Goal: Task Accomplishment & Management: Manage account settings

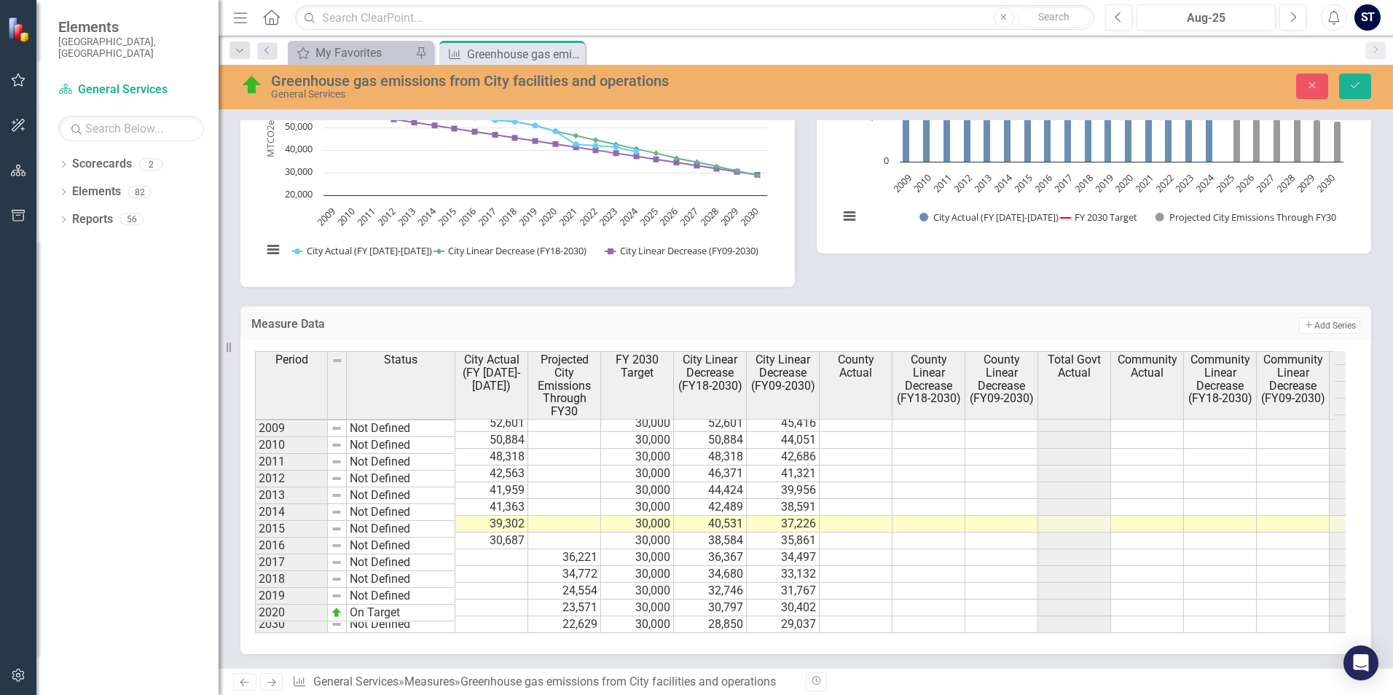
scroll to position [167, 0]
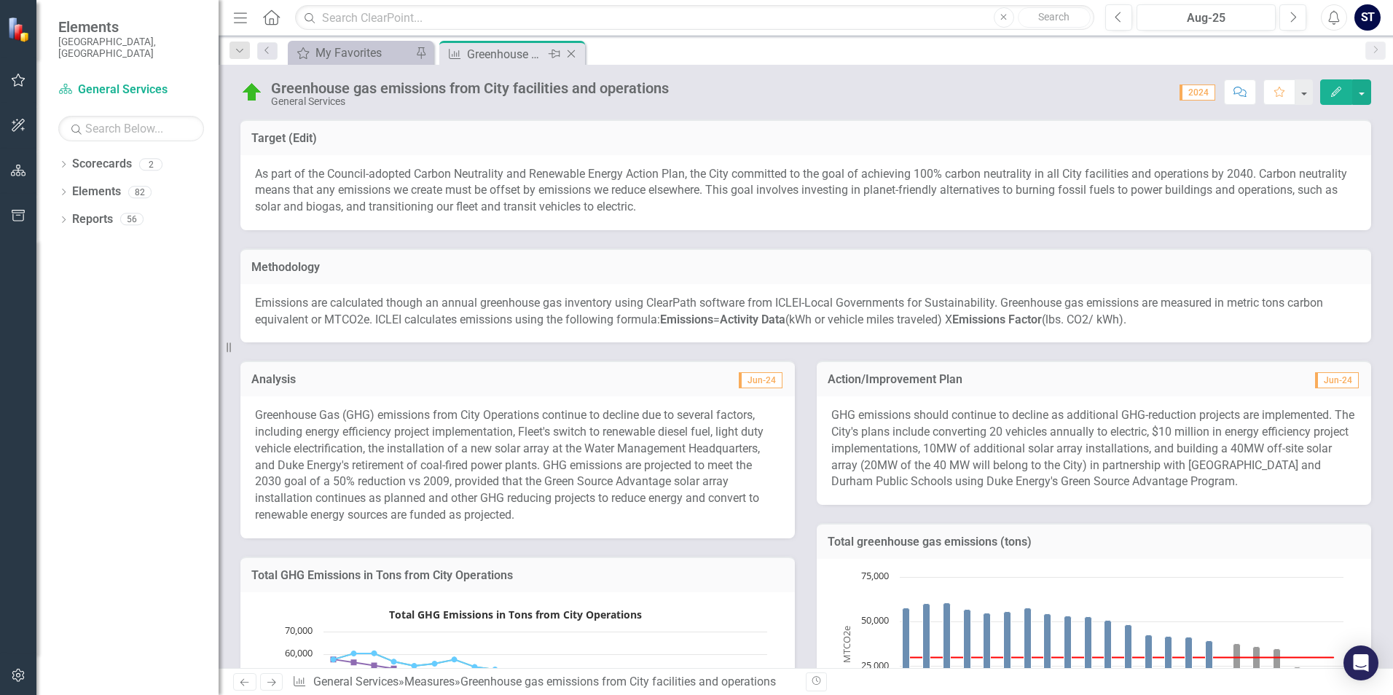
click at [484, 62] on div "Greenhouse gas emissions from City facilities and operations" at bounding box center [506, 54] width 78 height 18
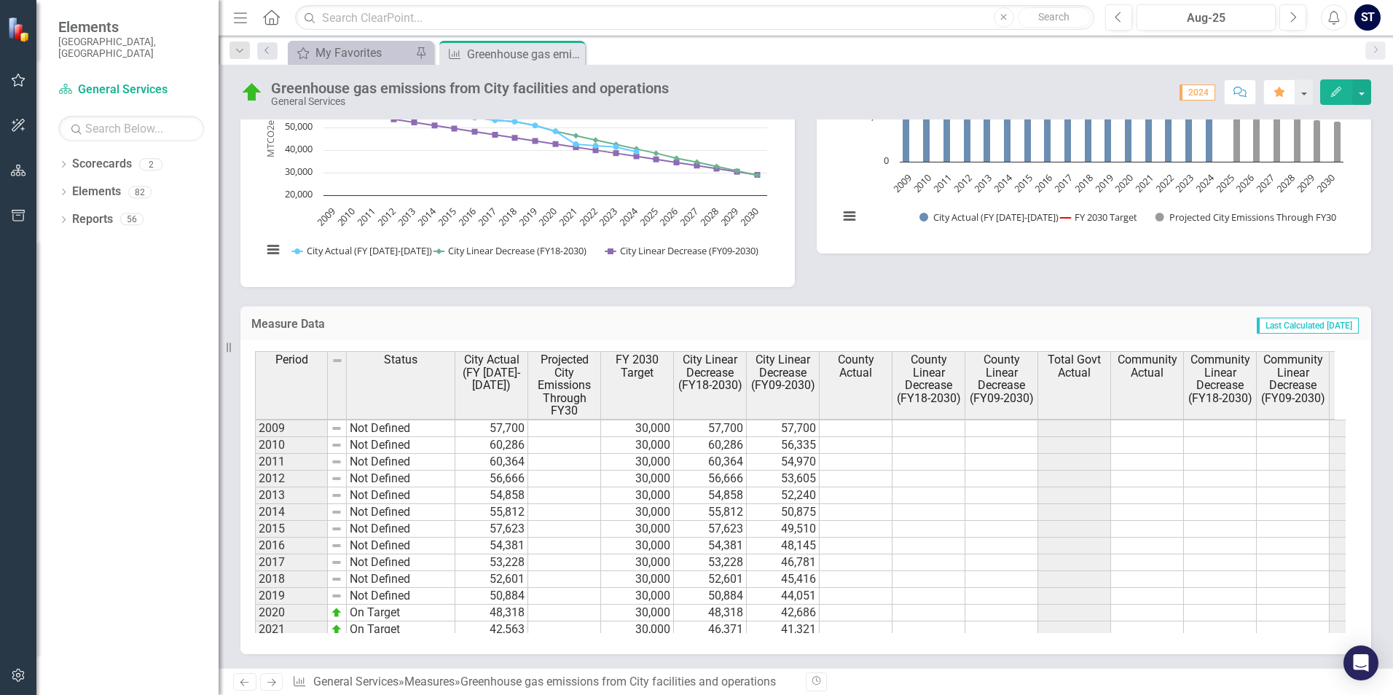
scroll to position [167, 0]
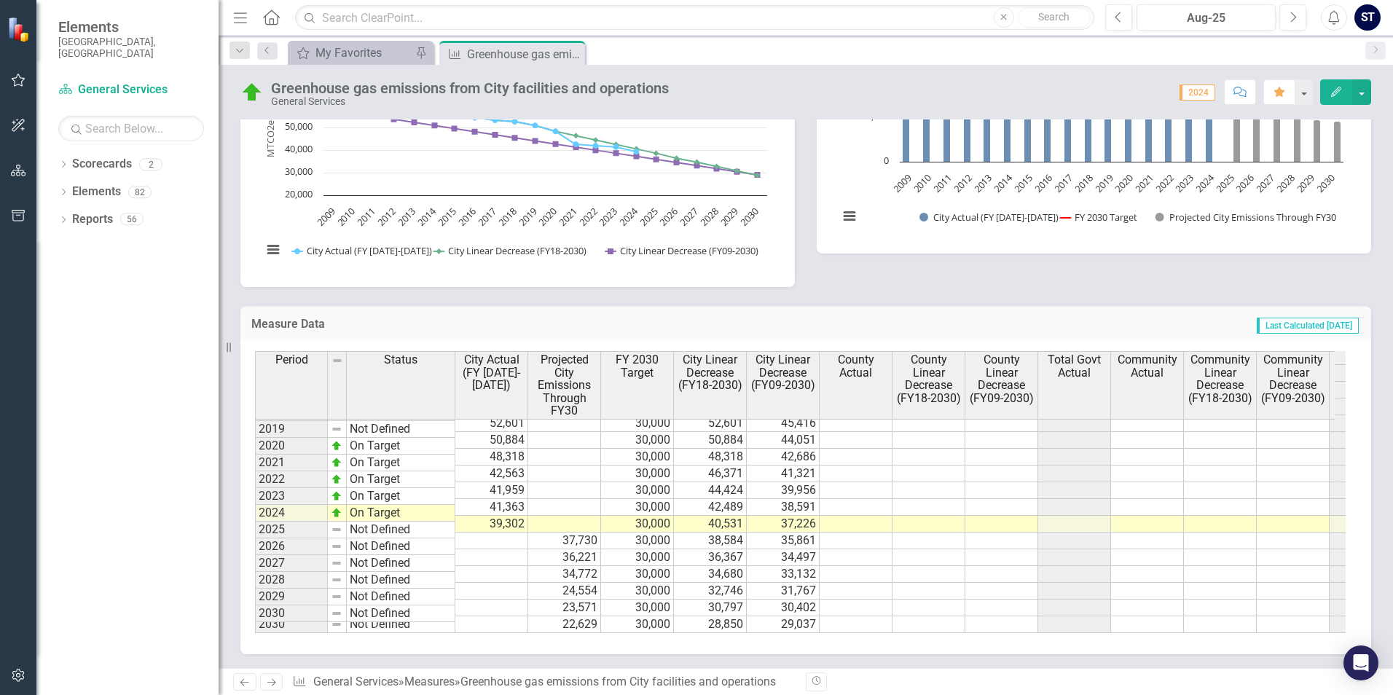
click at [497, 532] on td at bounding box center [491, 540] width 73 height 17
click at [490, 532] on td at bounding box center [491, 540] width 73 height 17
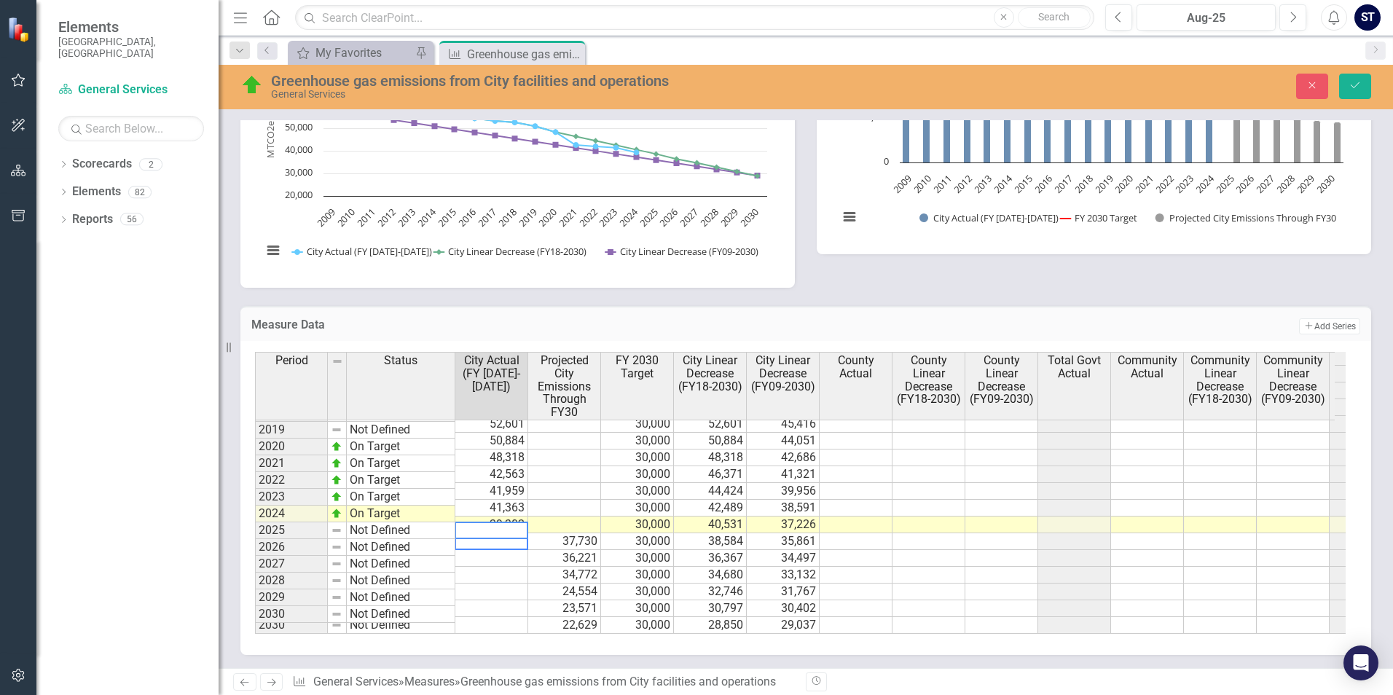
click at [511, 527] on textarea at bounding box center [491, 530] width 74 height 17
paste textarea "30687.00"
type textarea "30687.00"
click at [495, 550] on td at bounding box center [491, 558] width 73 height 17
click at [572, 533] on td "37,730" at bounding box center [564, 541] width 73 height 17
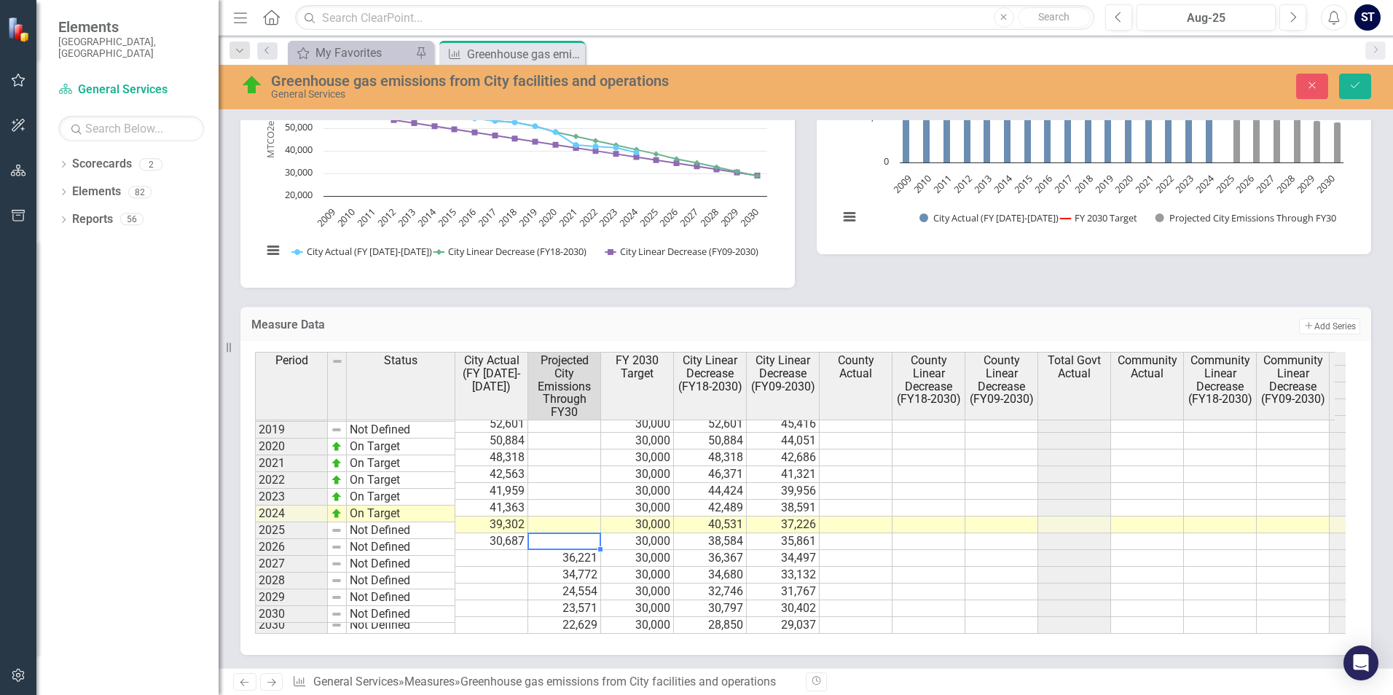
click at [369, 532] on td "Not Defined" at bounding box center [401, 530] width 109 height 17
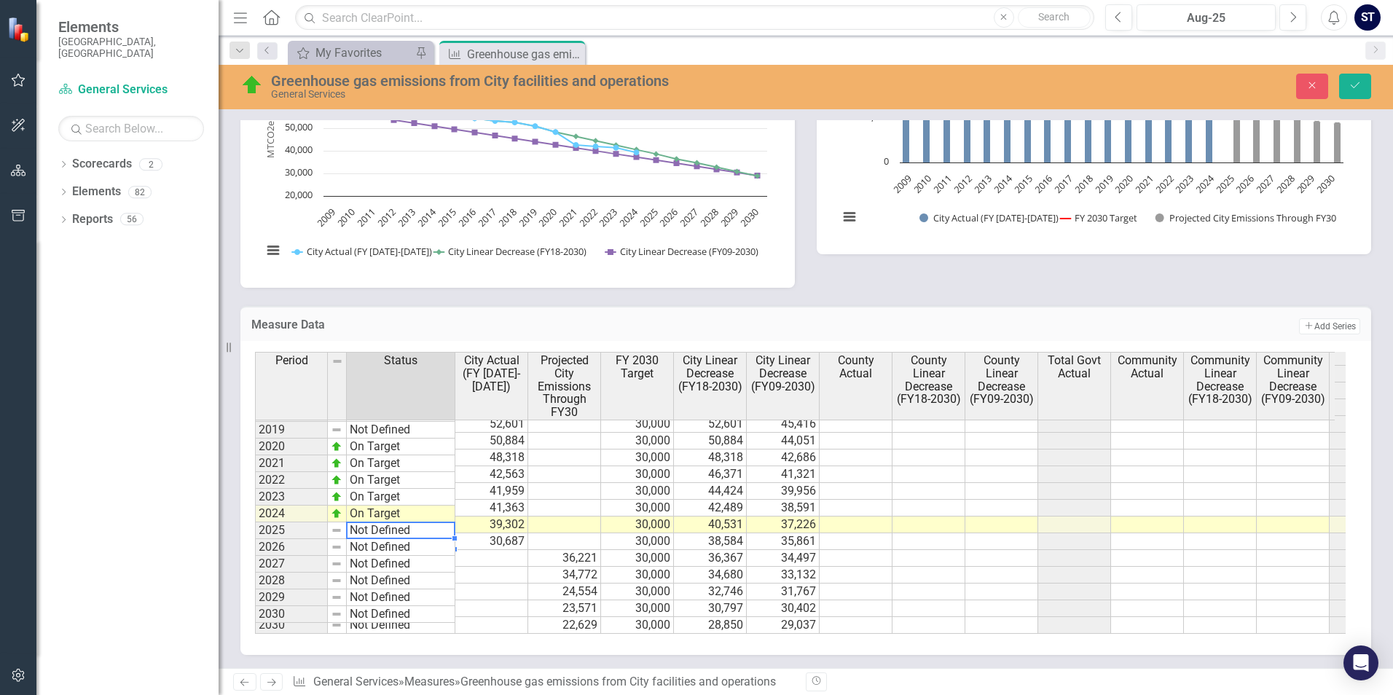
click at [386, 528] on td "Not Defined" at bounding box center [401, 530] width 109 height 17
click at [383, 399] on div "Period Status City Actual (FY [DATE]-[DATE]) Projected City Emissions Through F…" at bounding box center [800, 493] width 1090 height 282
click at [255, 556] on div "Period Status City Actual (FY [DATE]-[DATE]) Projected City Emissions Through F…" at bounding box center [255, 415] width 0 height 438
click at [404, 530] on td "Close to Target" at bounding box center [401, 530] width 109 height 17
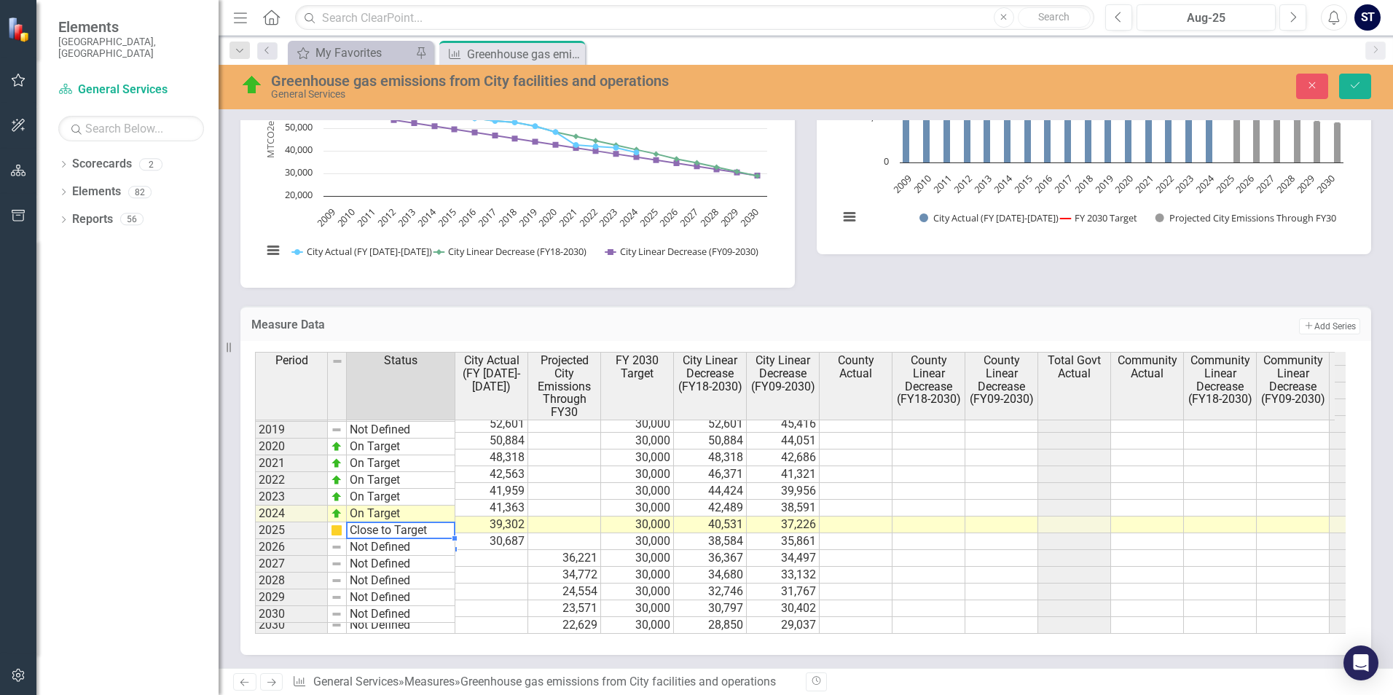
click at [404, 530] on td "Close to Target" at bounding box center [401, 530] width 109 height 17
type textarea "On Target"
click at [400, 380] on div "Period Status City Actual (FY [DATE]-[DATE]) Projected City Emissions Through F…" at bounding box center [800, 493] width 1090 height 282
drag, startPoint x: 497, startPoint y: 575, endPoint x: 500, endPoint y: 552, distance: 23.5
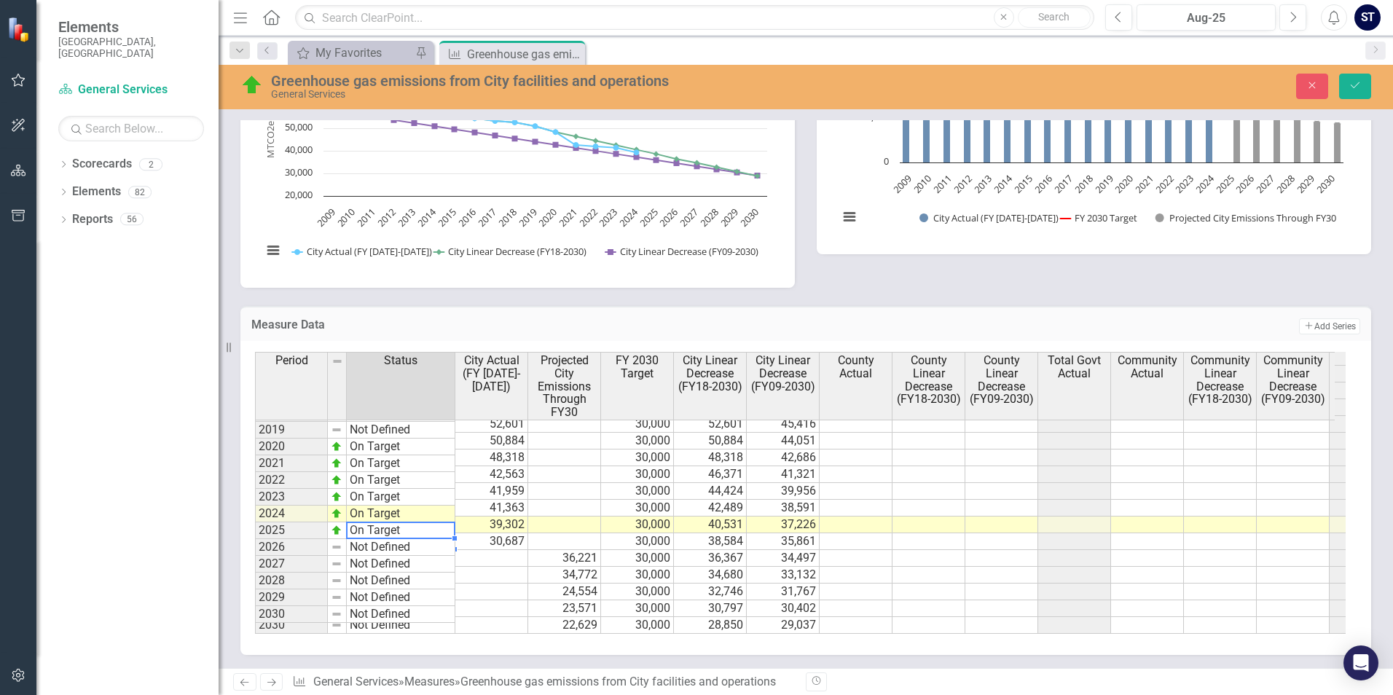
click at [497, 583] on td at bounding box center [491, 591] width 73 height 17
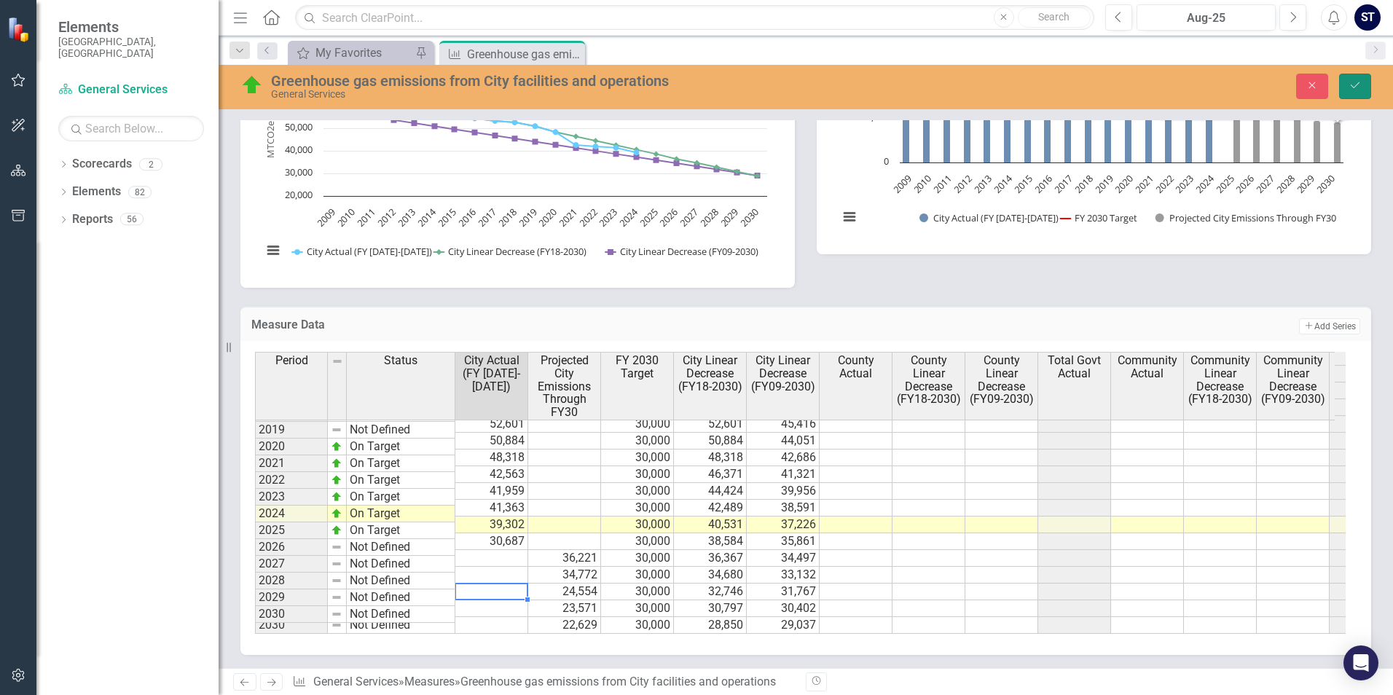
click at [1355, 78] on button "Save" at bounding box center [1355, 86] width 32 height 25
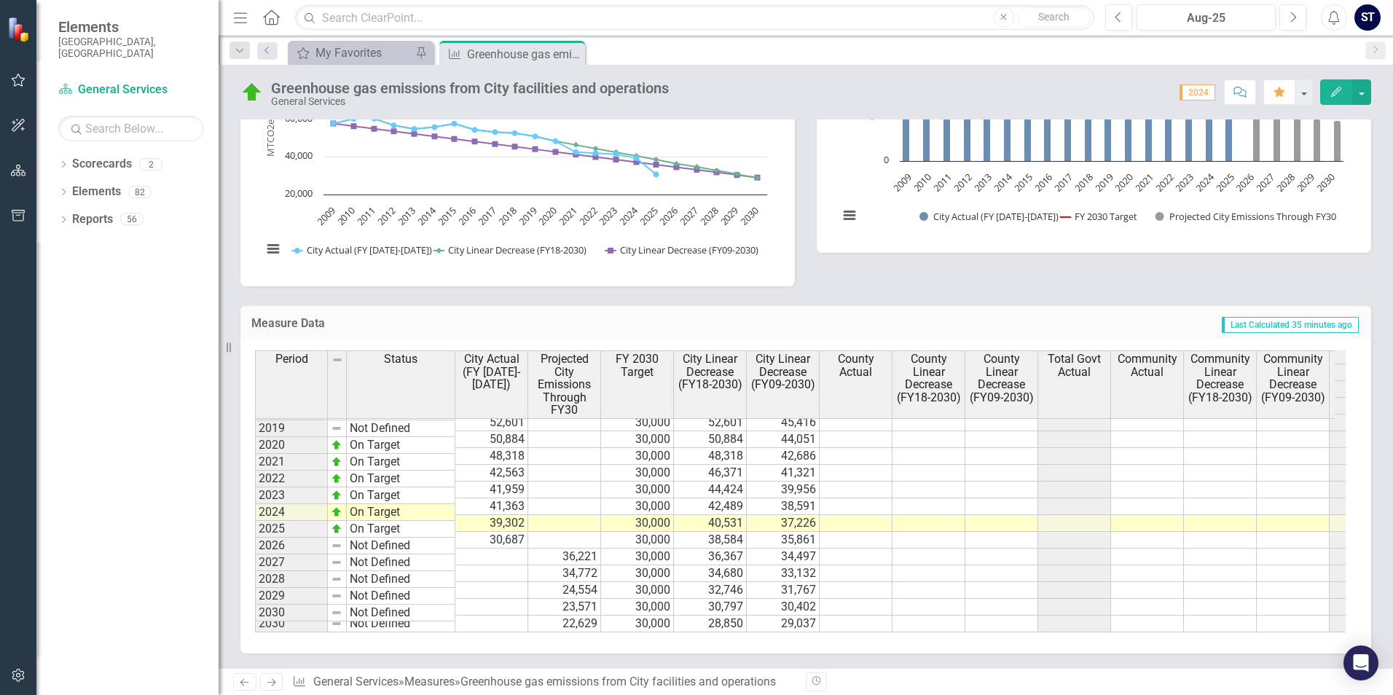
scroll to position [549, 0]
